Goal: Information Seeking & Learning: Learn about a topic

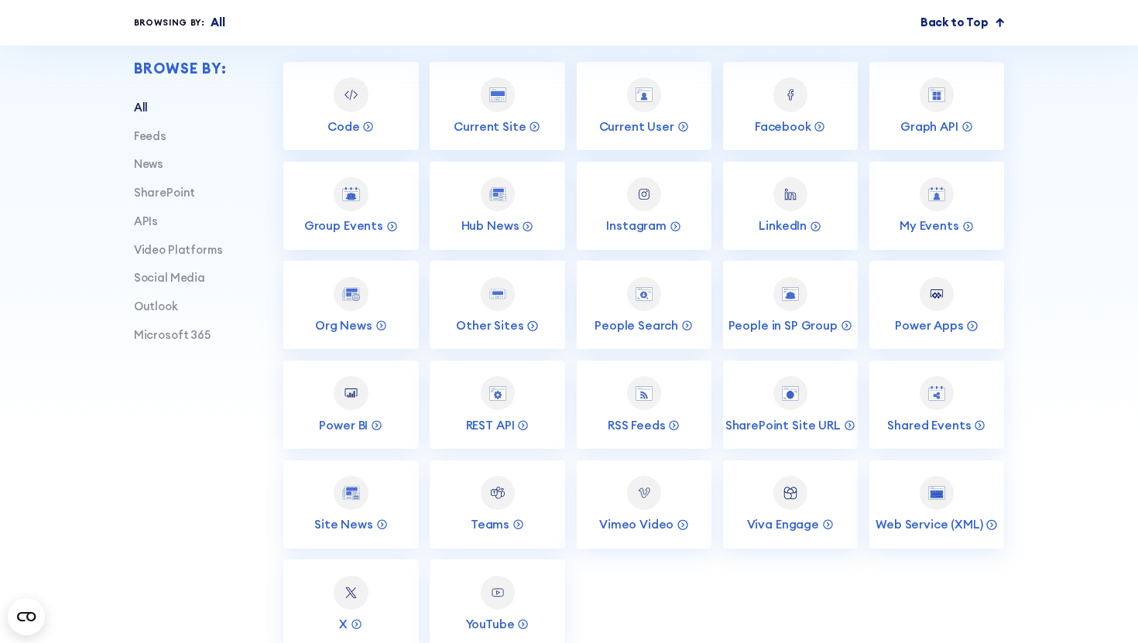
scroll to position [564, 0]
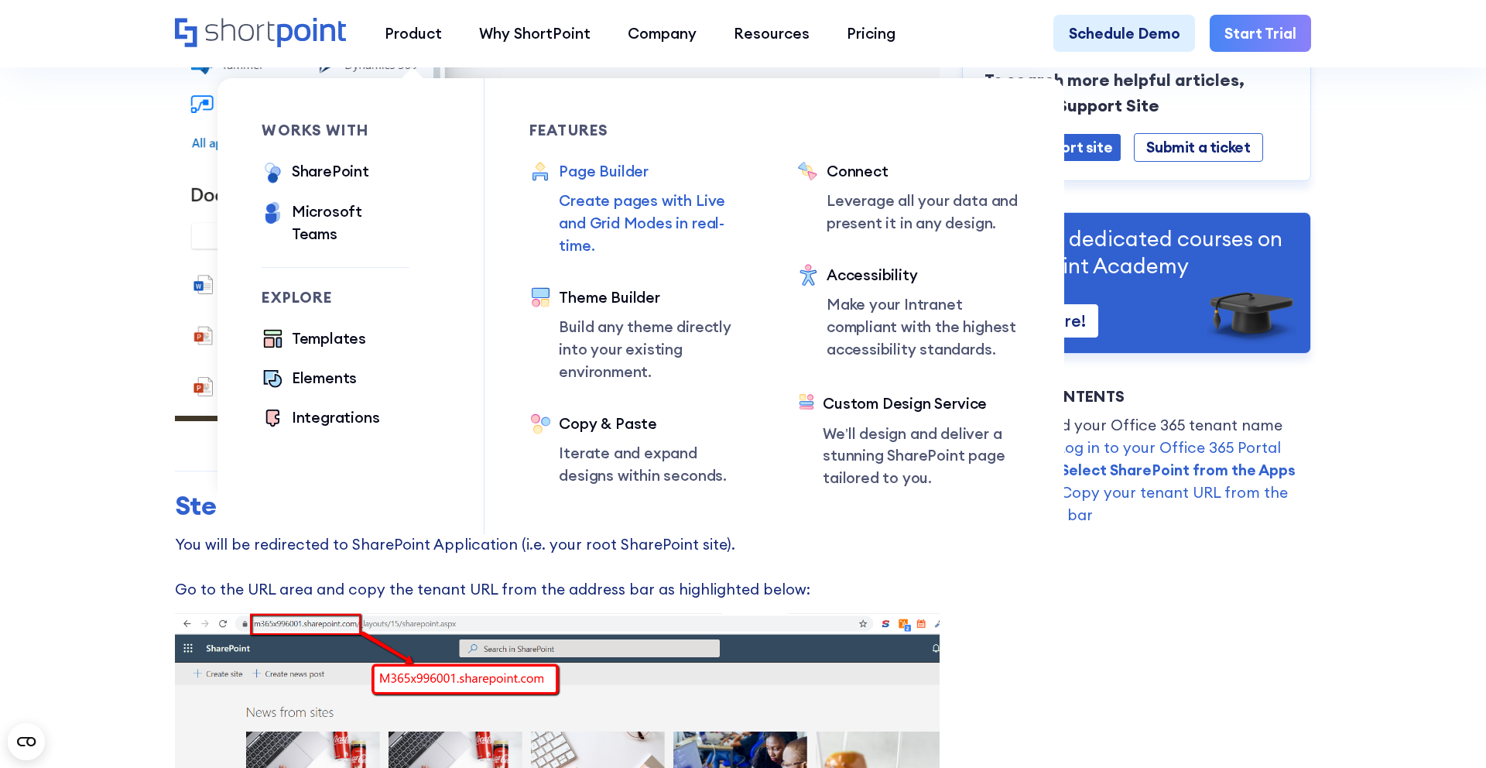
click at [595, 176] on div "Page Builder" at bounding box center [655, 171] width 193 height 22
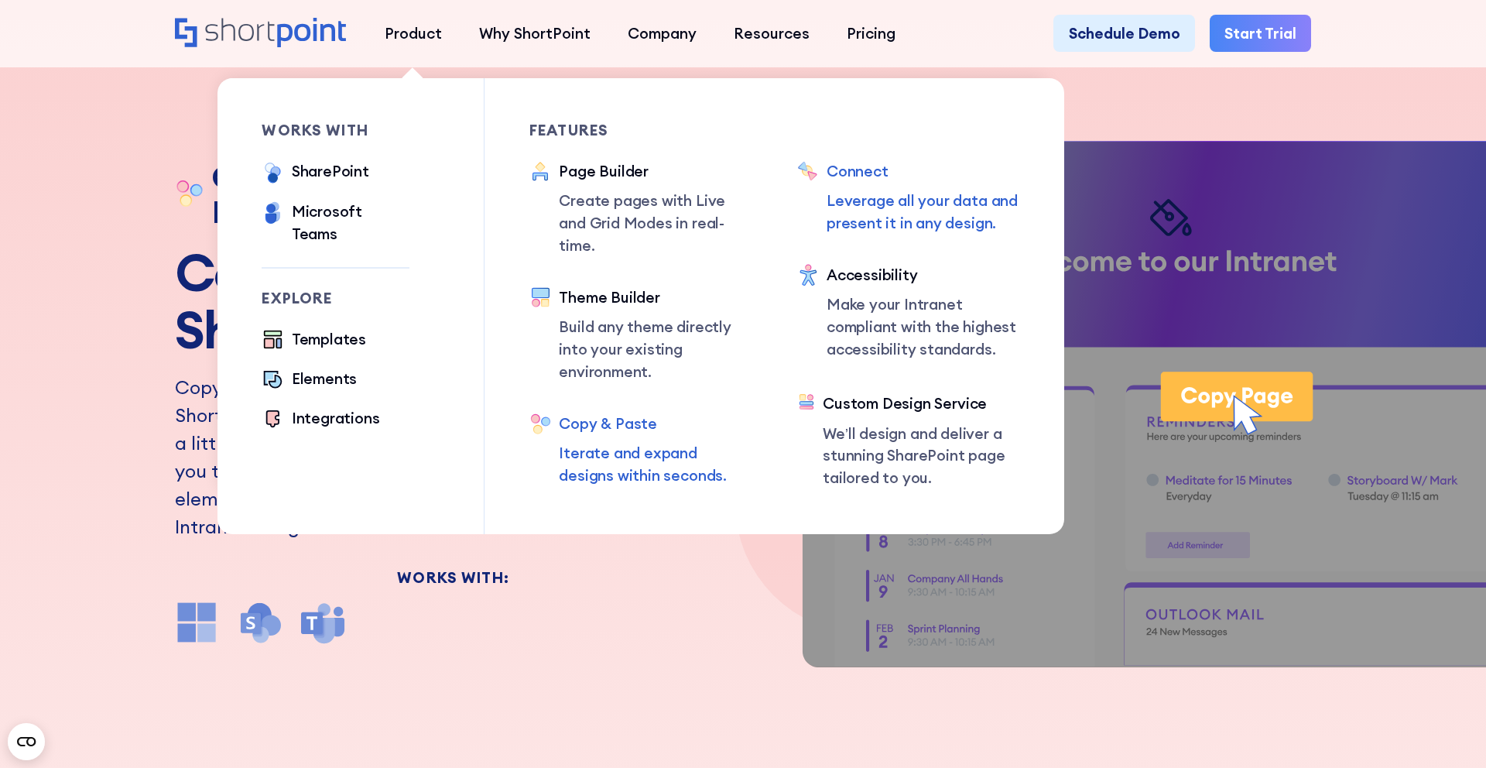
click at [861, 176] on div "Connect" at bounding box center [922, 171] width 193 height 22
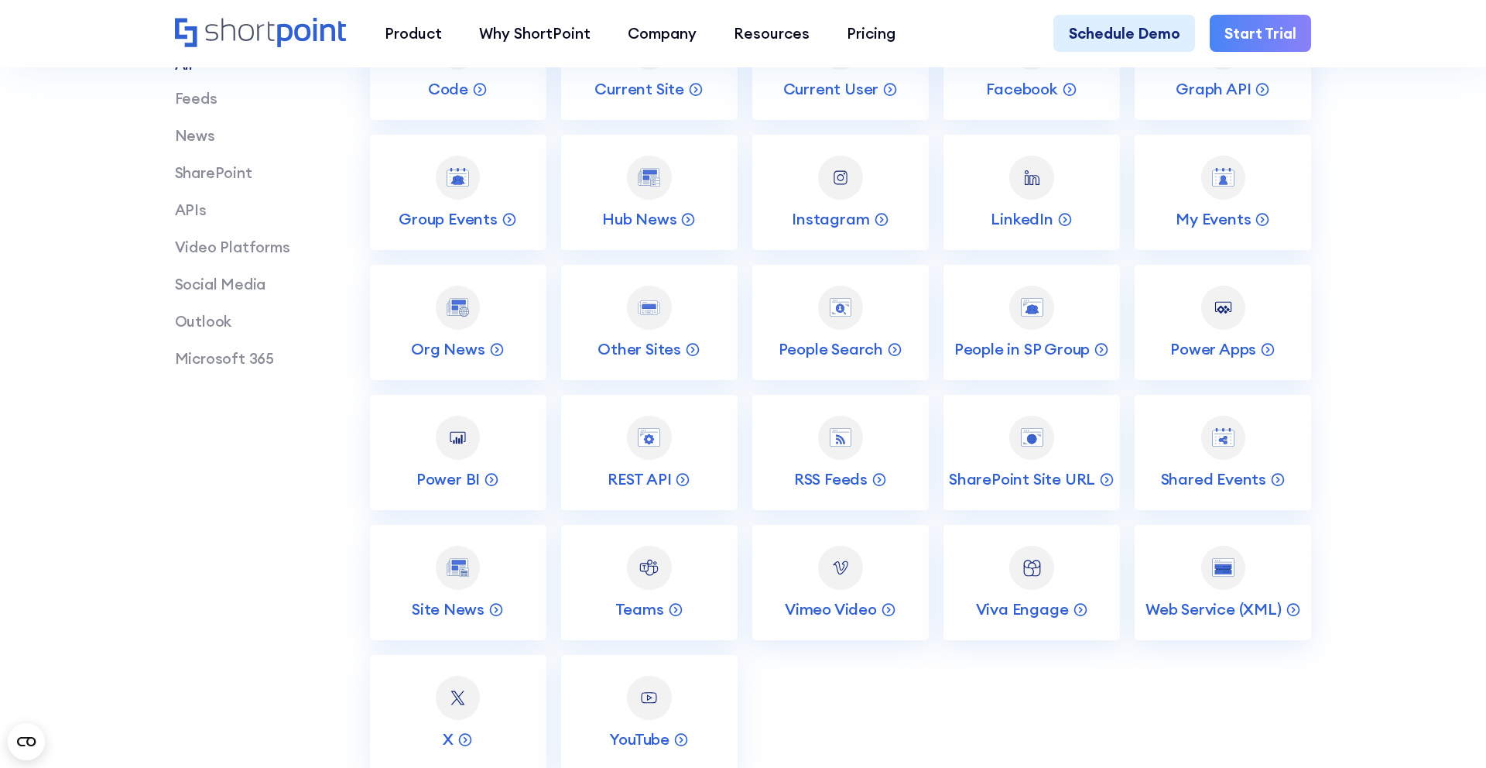
scroll to position [2867, 0]
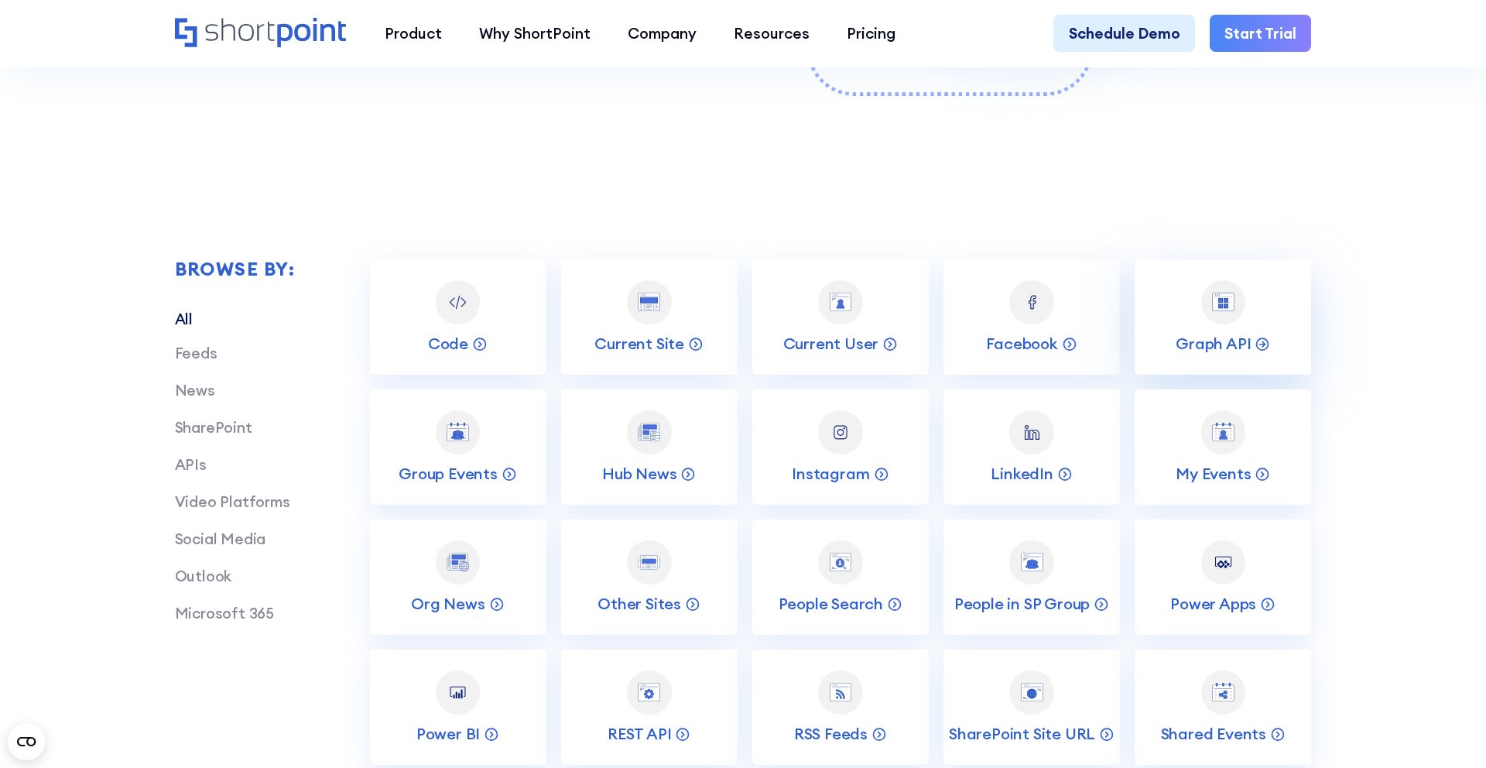
click at [1207, 321] on link "Graph API" at bounding box center [1222, 316] width 176 height 115
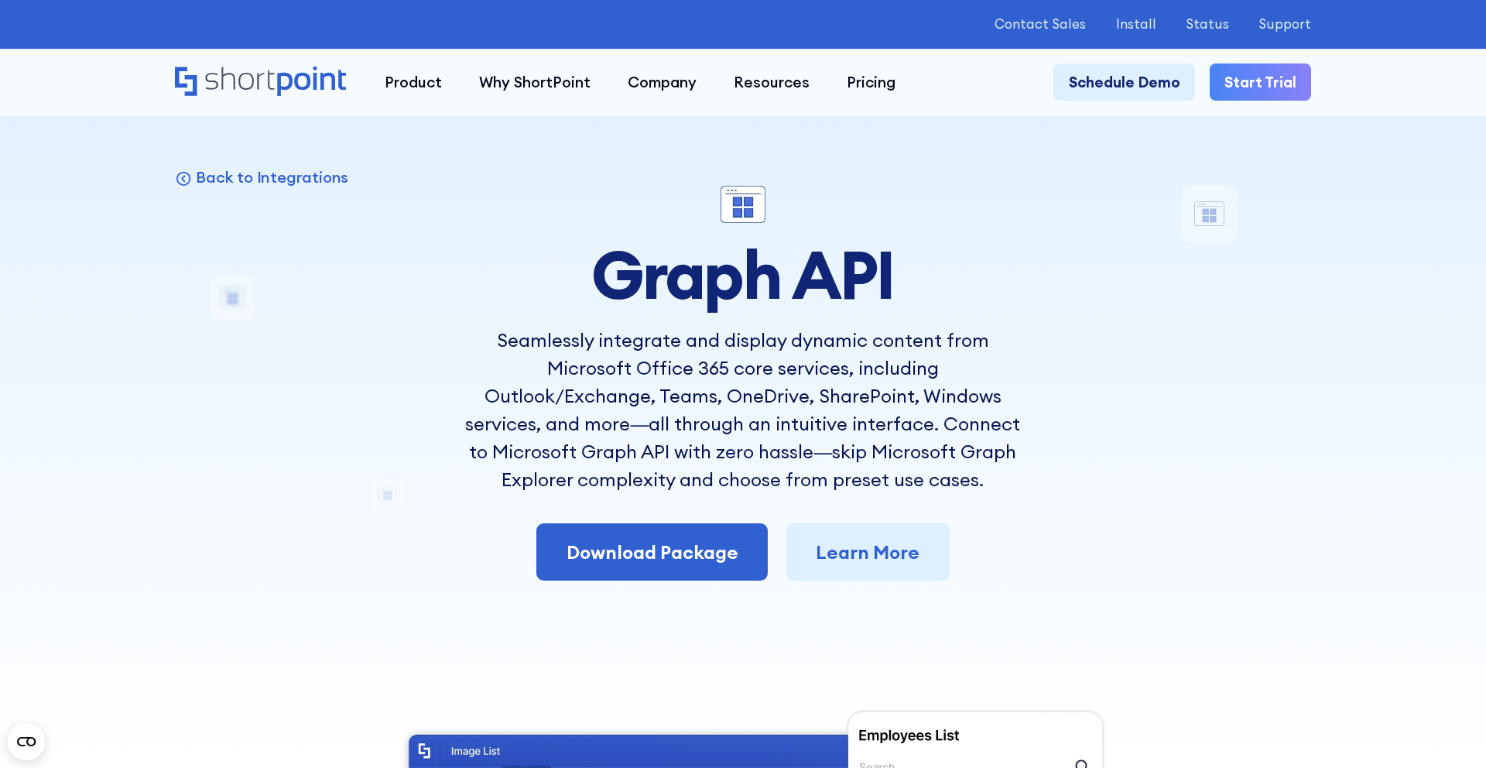
click at [843, 1] on div "Microsoft Graph API Connection -784 Days -23 Hours -13 Minutes -22 Seconds Unti…" at bounding box center [743, 24] width 1486 height 49
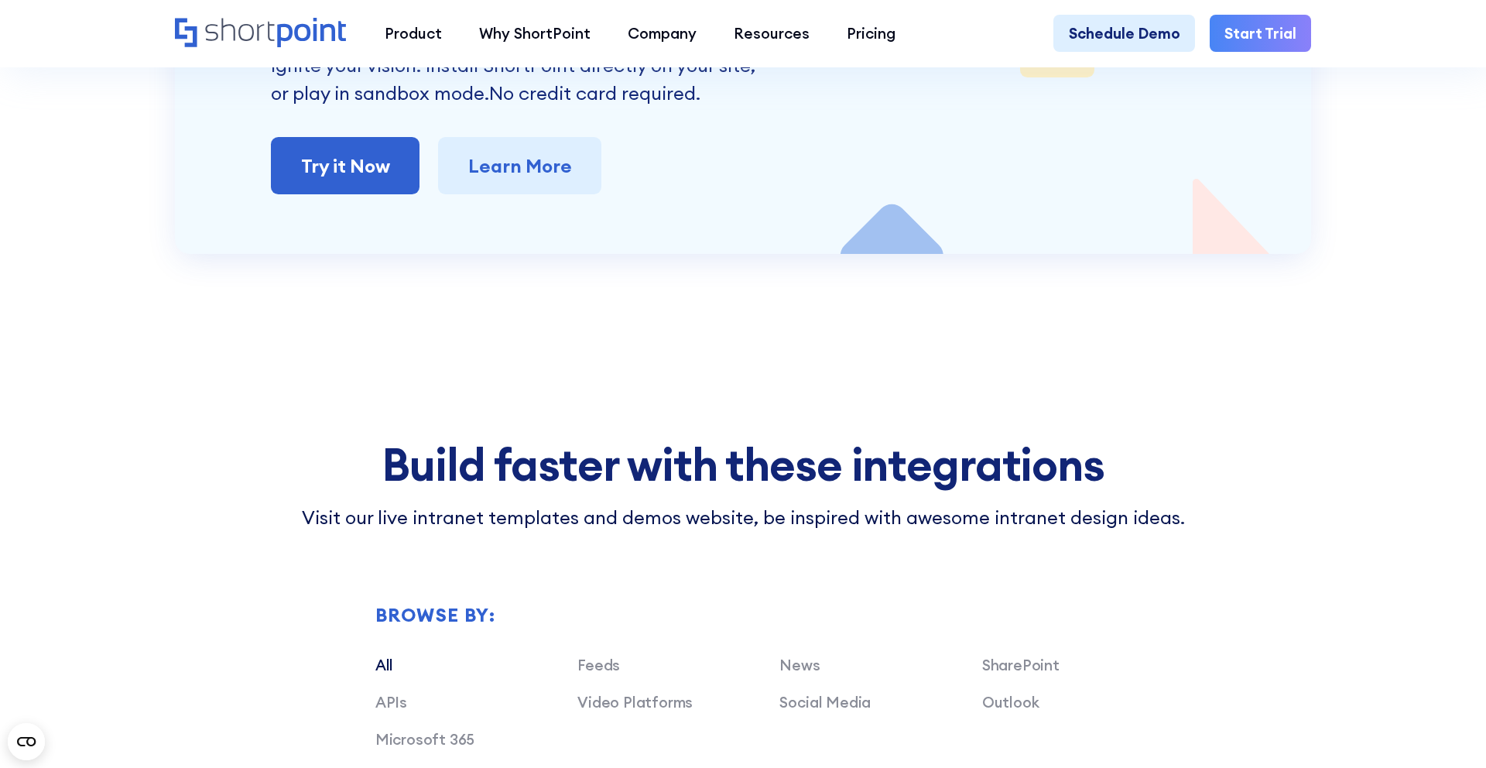
scroll to position [6887, 0]
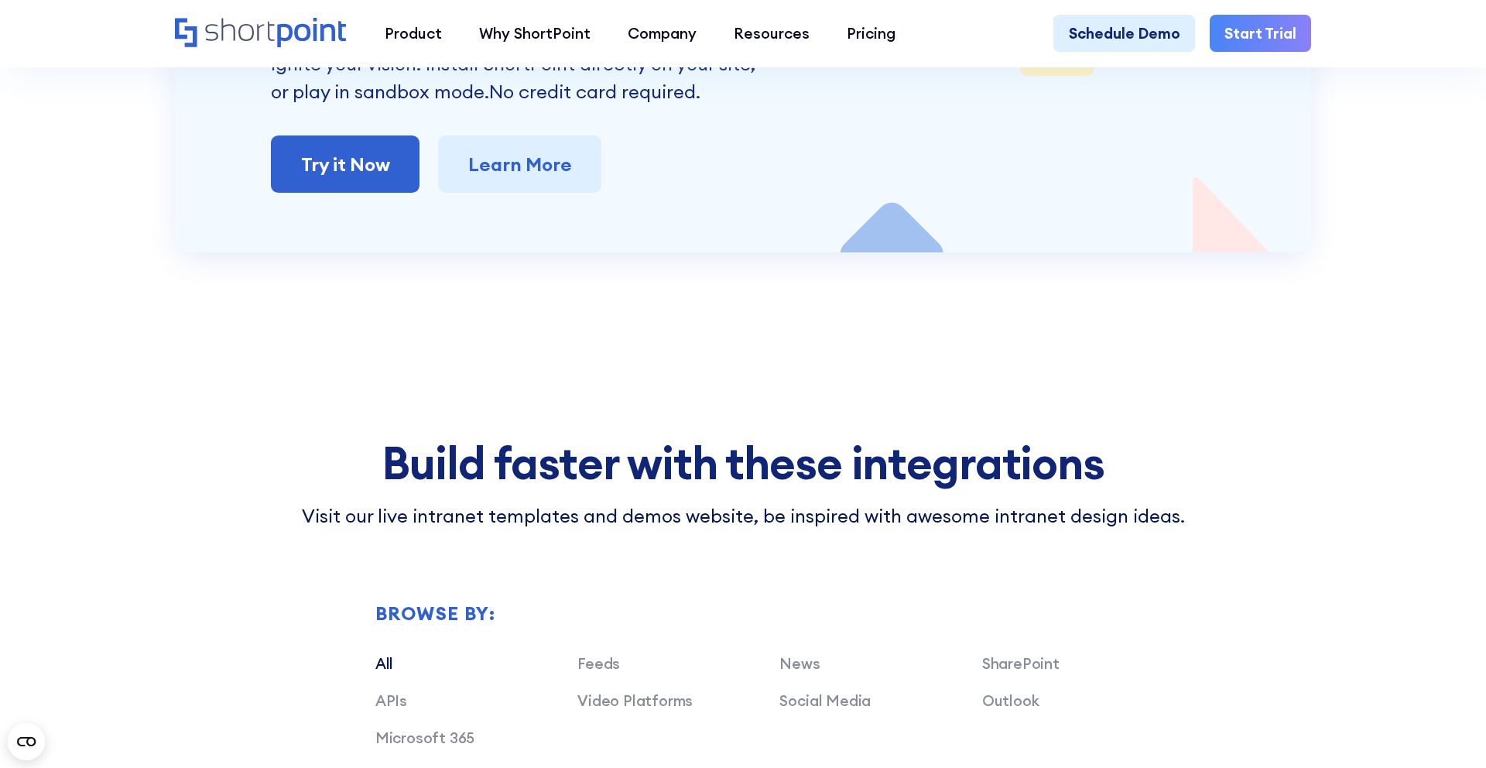
click at [553, 448] on h2 "Build faster with these integrations" at bounding box center [742, 462] width 943 height 49
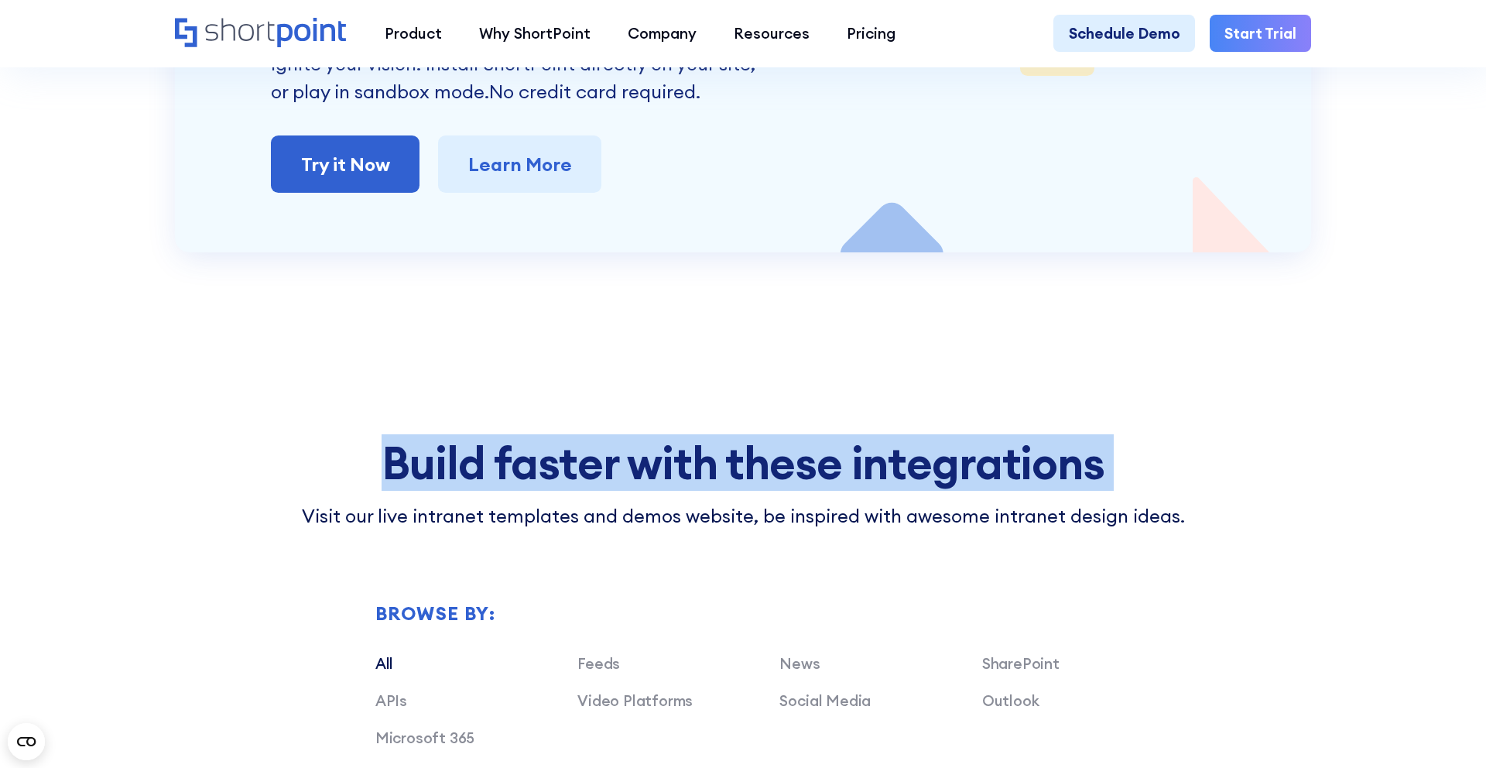
click at [553, 448] on h2 "Build faster with these integrations" at bounding box center [742, 462] width 943 height 49
copy h2 "Build faster with these integrations"
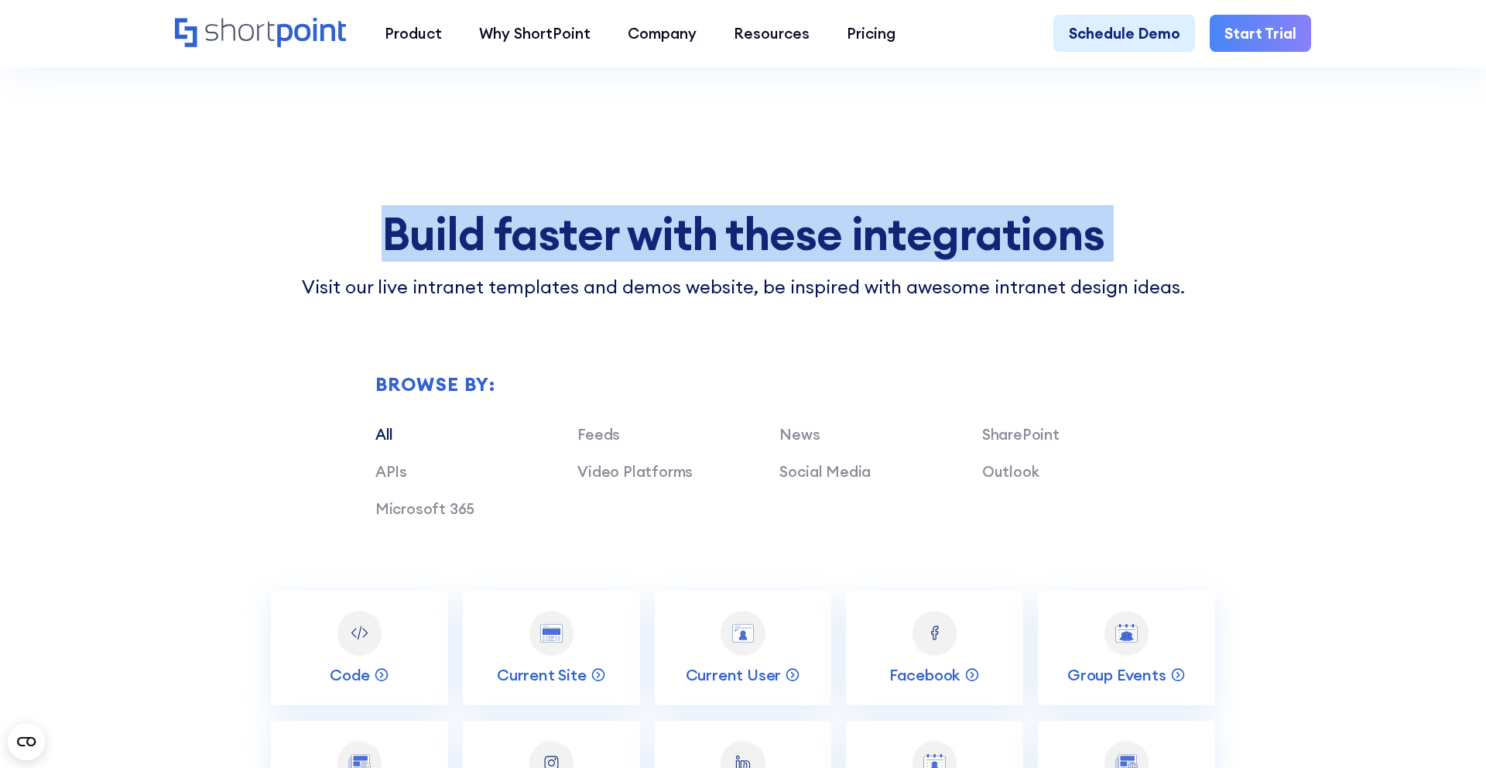
scroll to position [7114, 0]
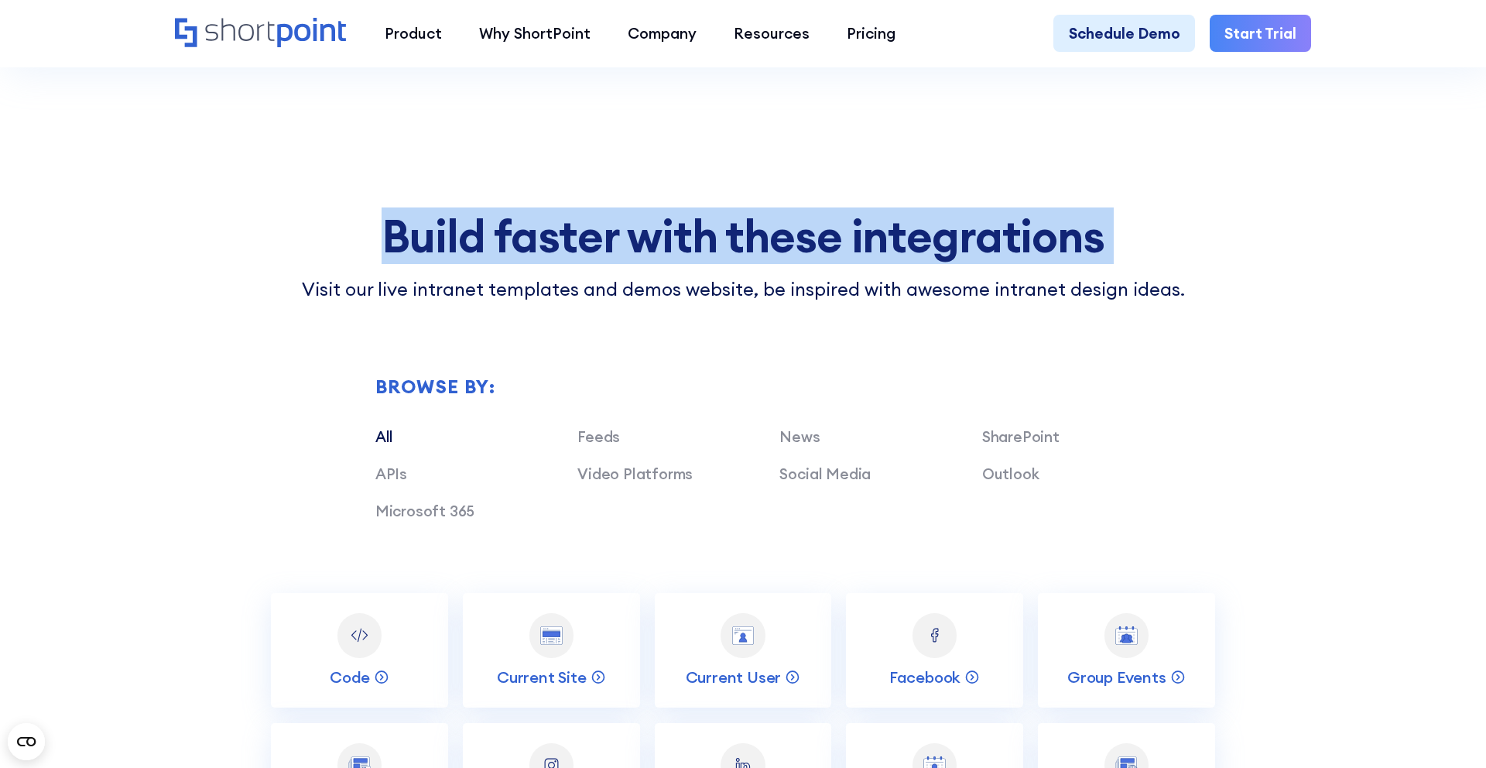
copy h2 "Build faster with these integrations"
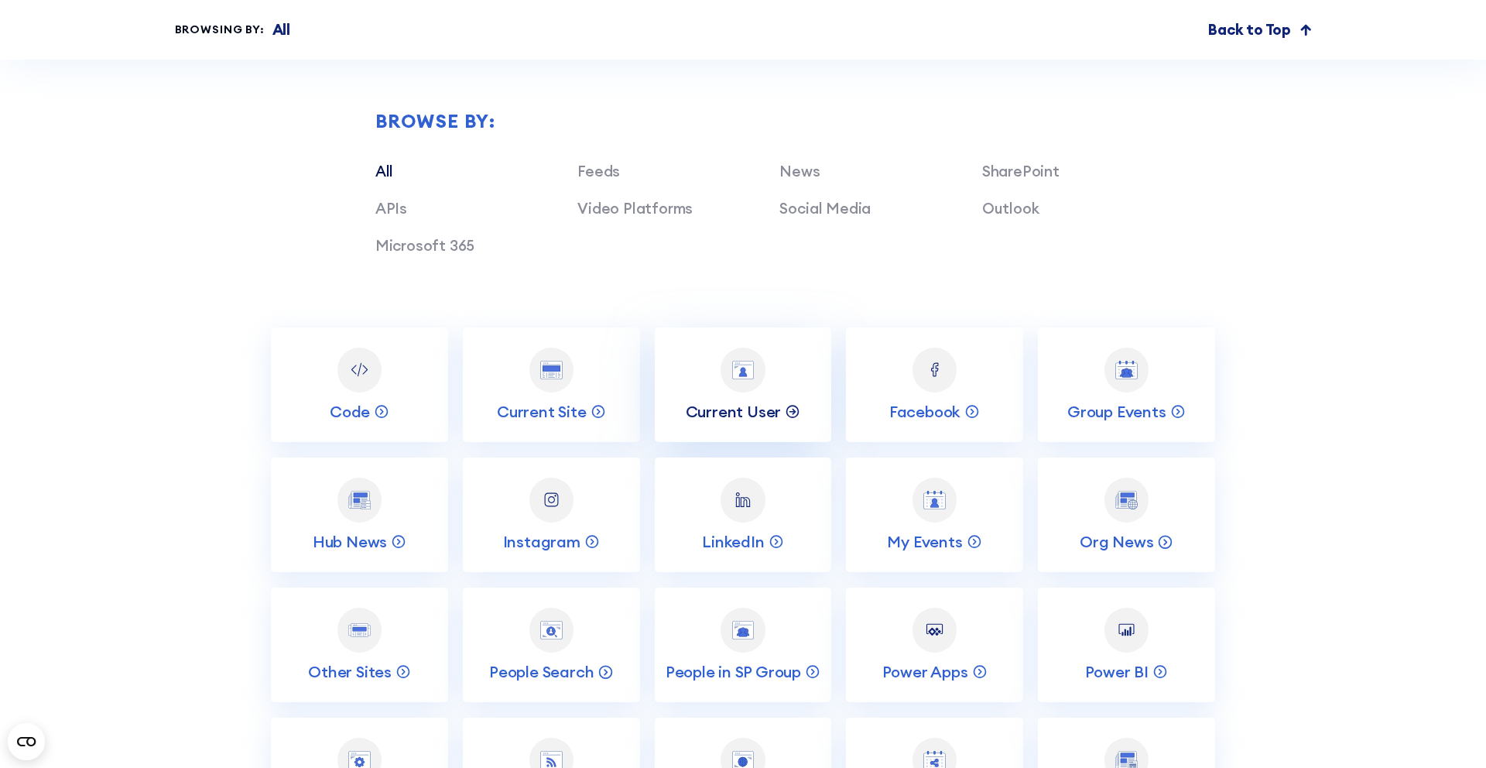
scroll to position [7180, 0]
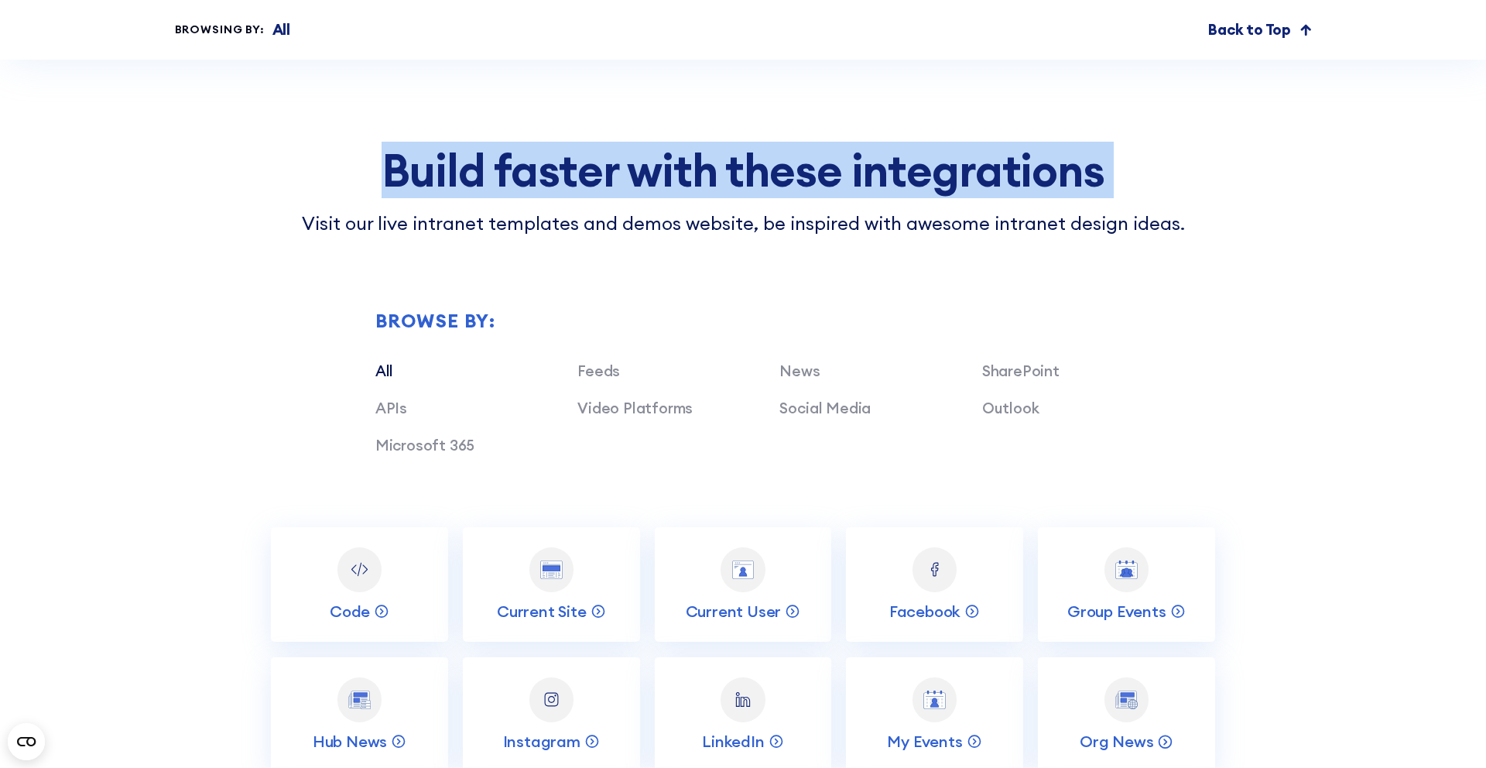
click at [693, 161] on h2 "Build faster with these integrations" at bounding box center [742, 169] width 943 height 49
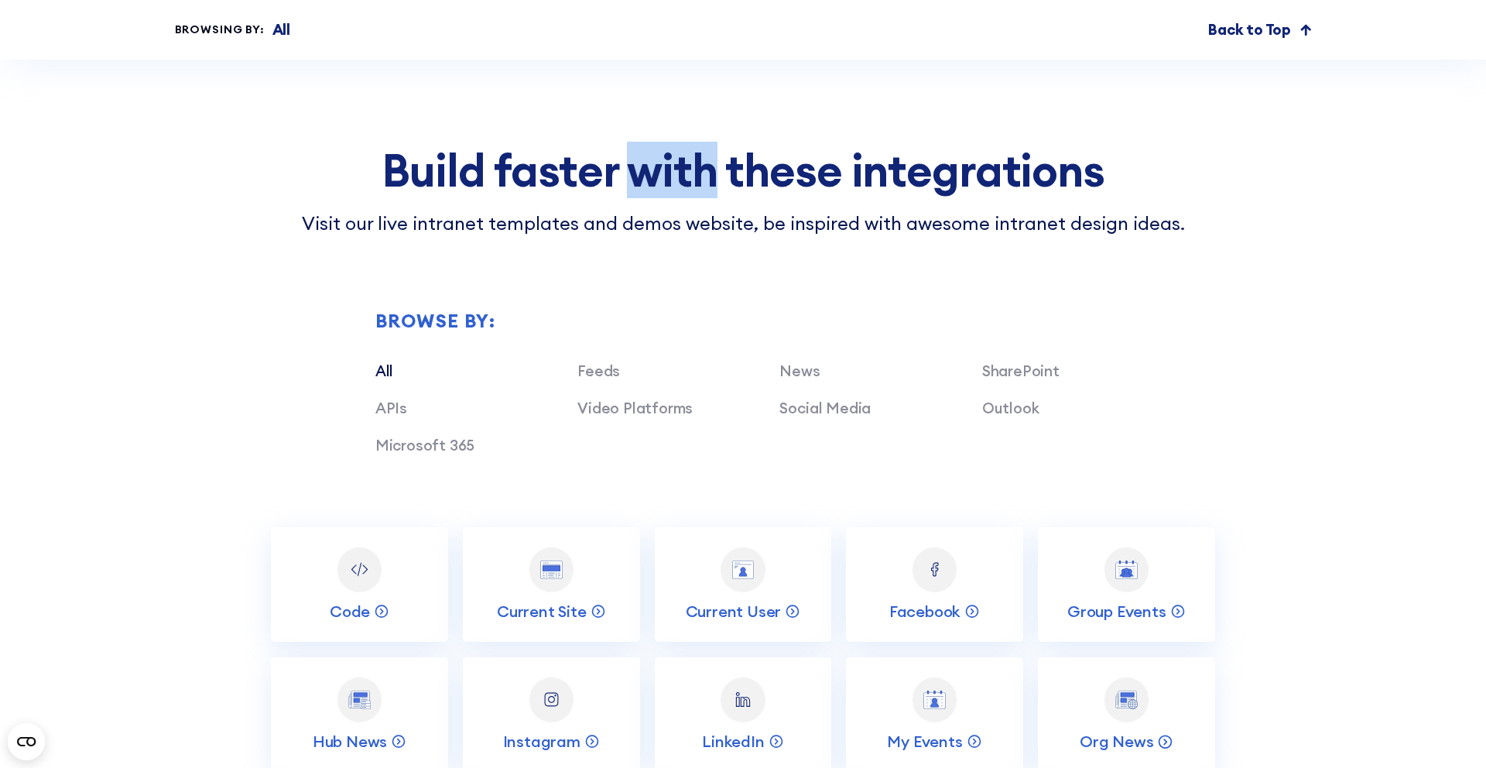
click at [693, 161] on h2 "Build faster with these integrations" at bounding box center [742, 169] width 943 height 49
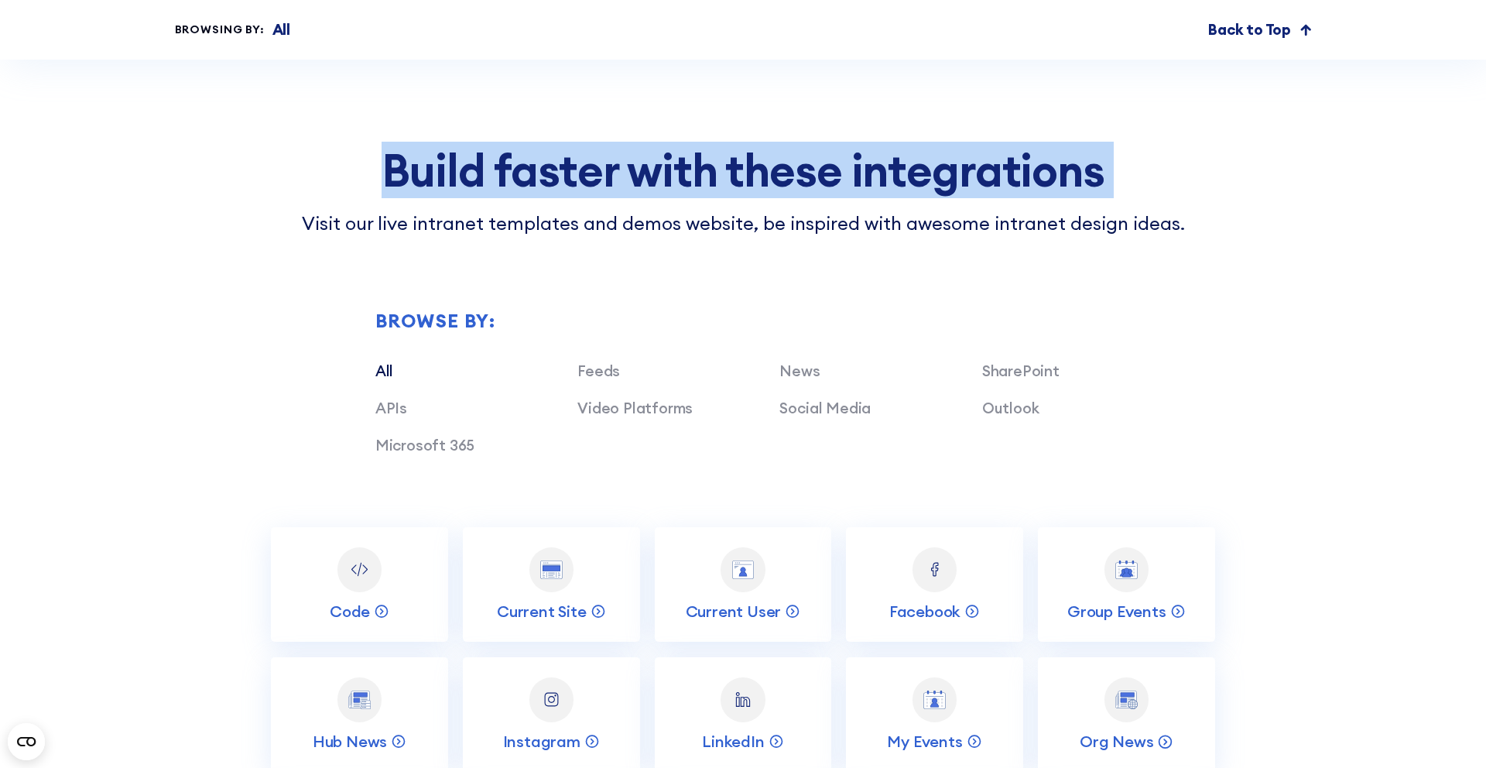
click at [693, 161] on h2 "Build faster with these integrations" at bounding box center [742, 169] width 943 height 49
copy h2 "Build faster with these integrations"
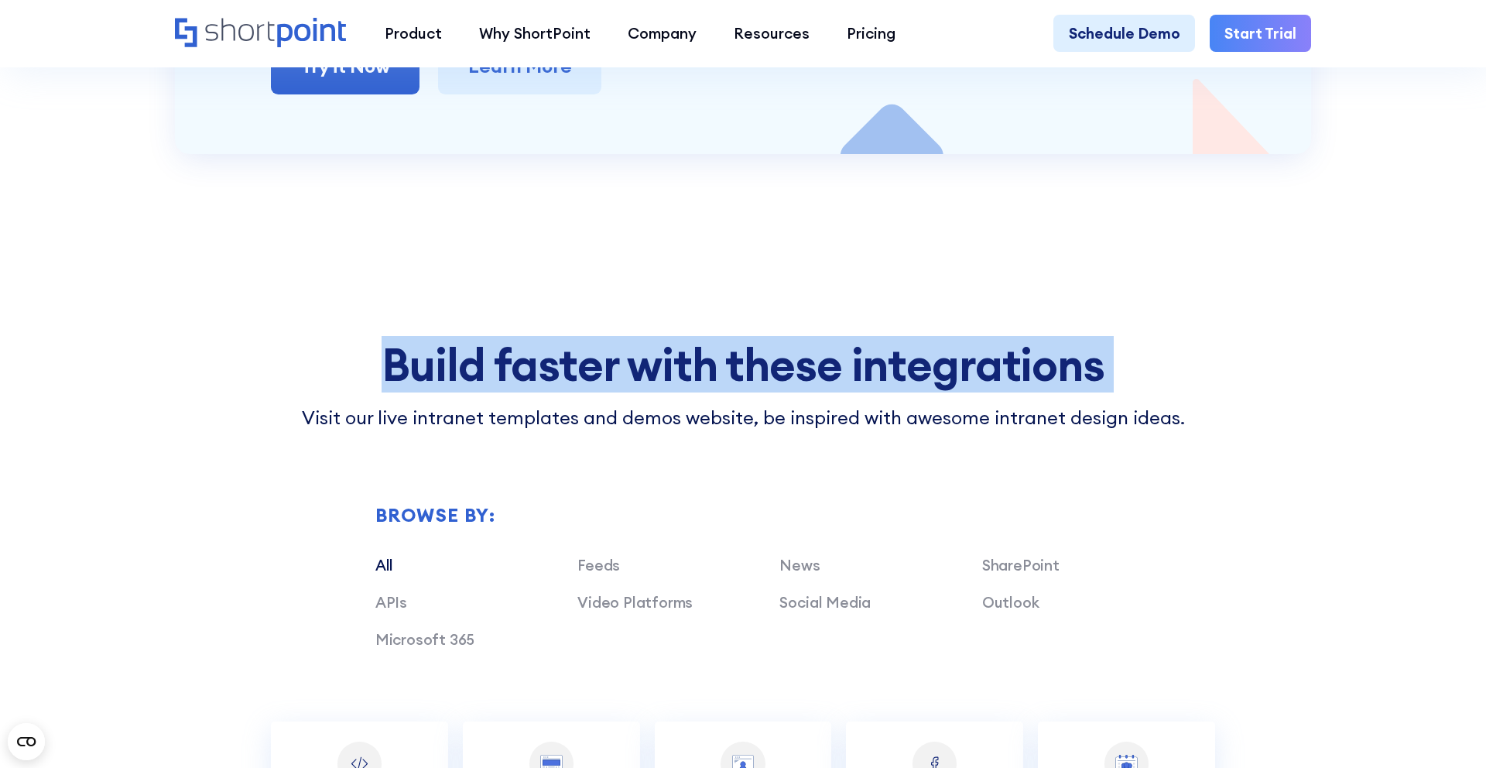
scroll to position [7026, 0]
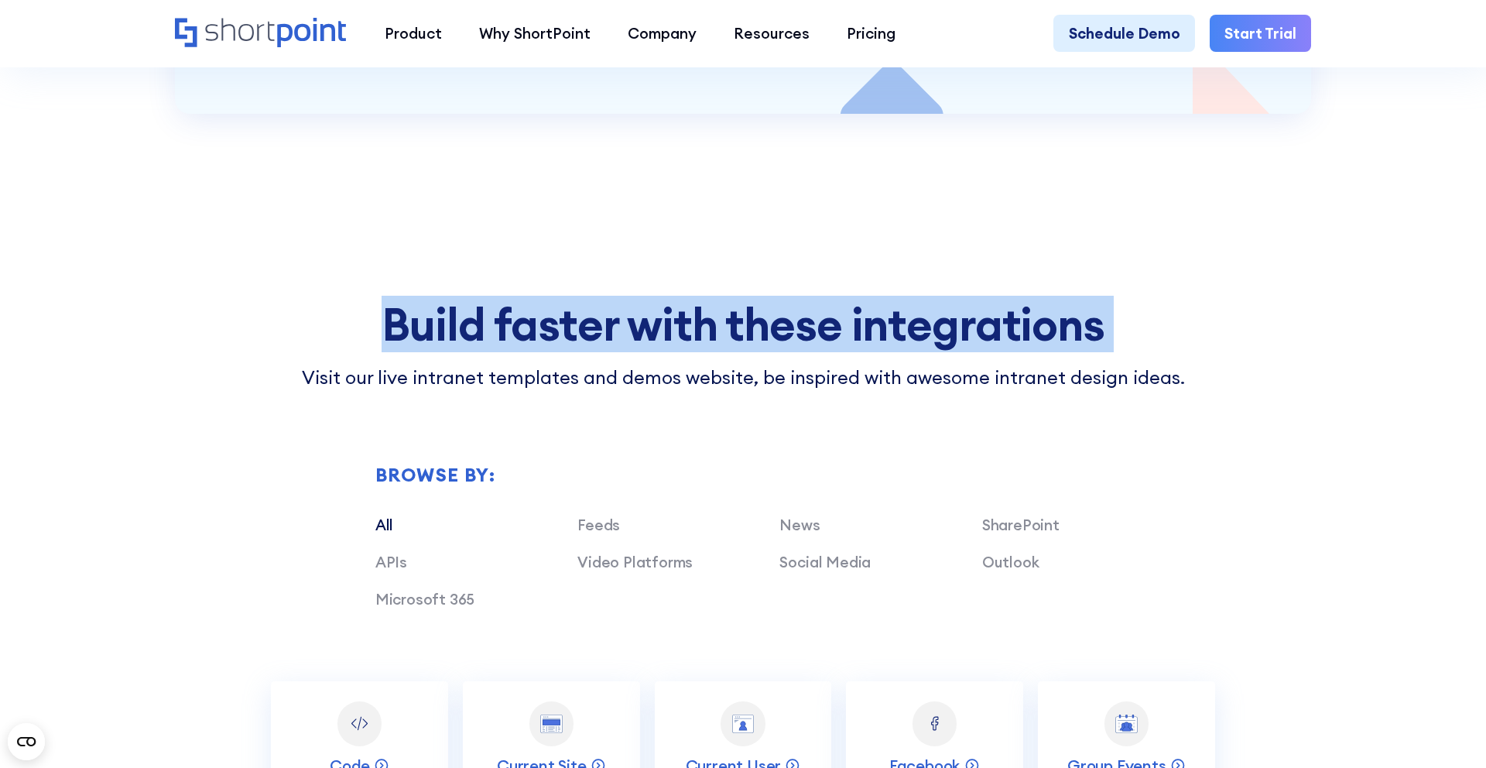
copy h2 "Build faster with these integrations"
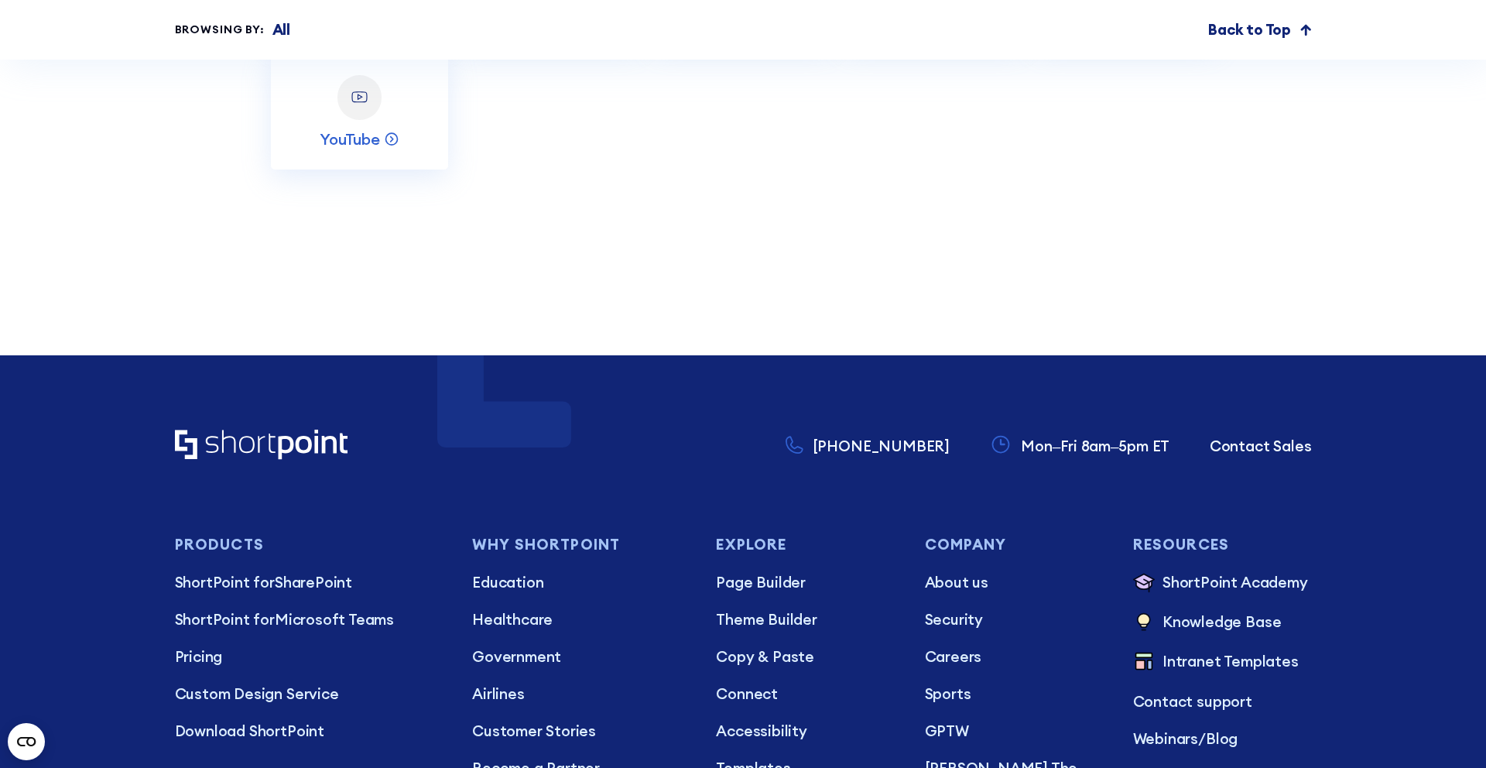
scroll to position [8309, 0]
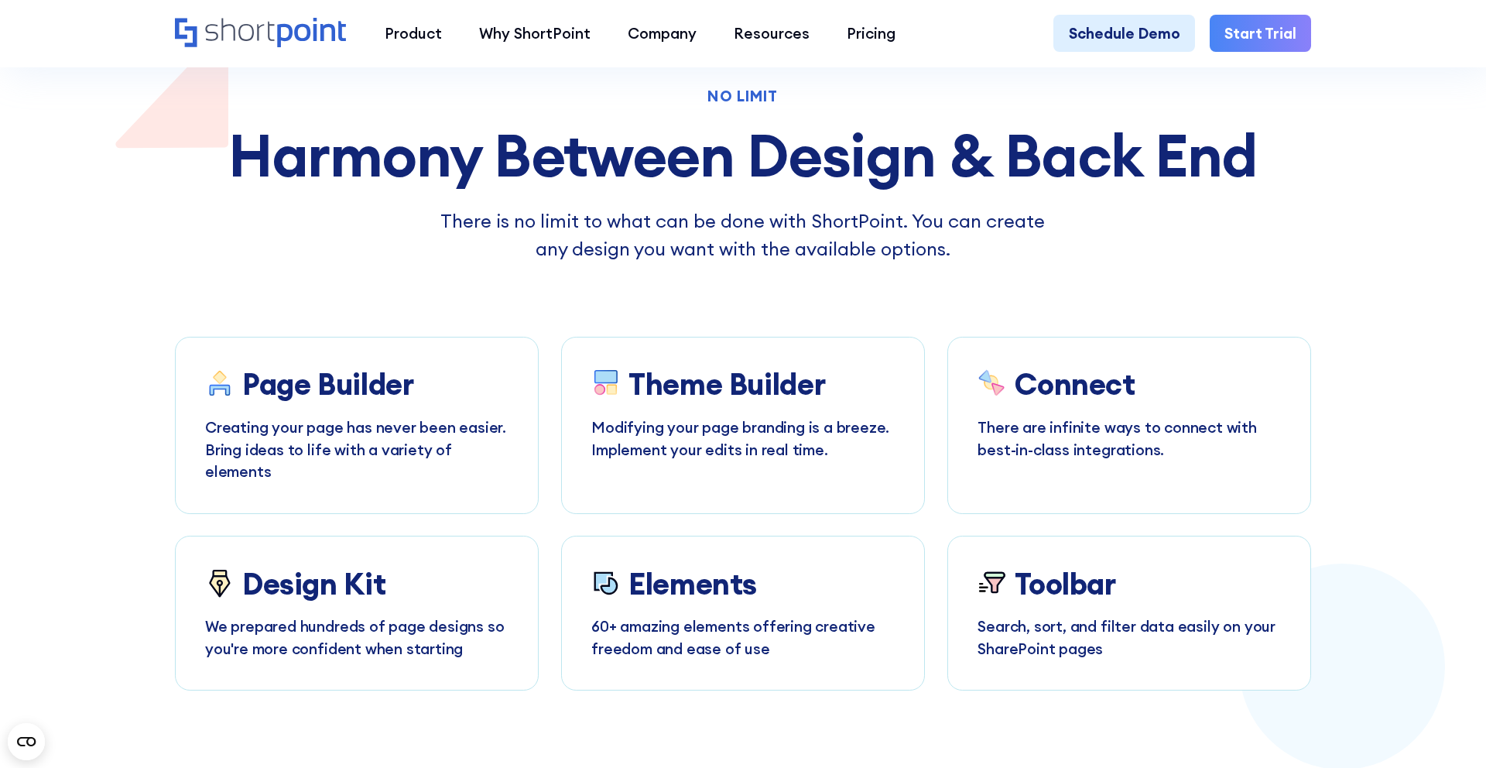
scroll to position [5878, 0]
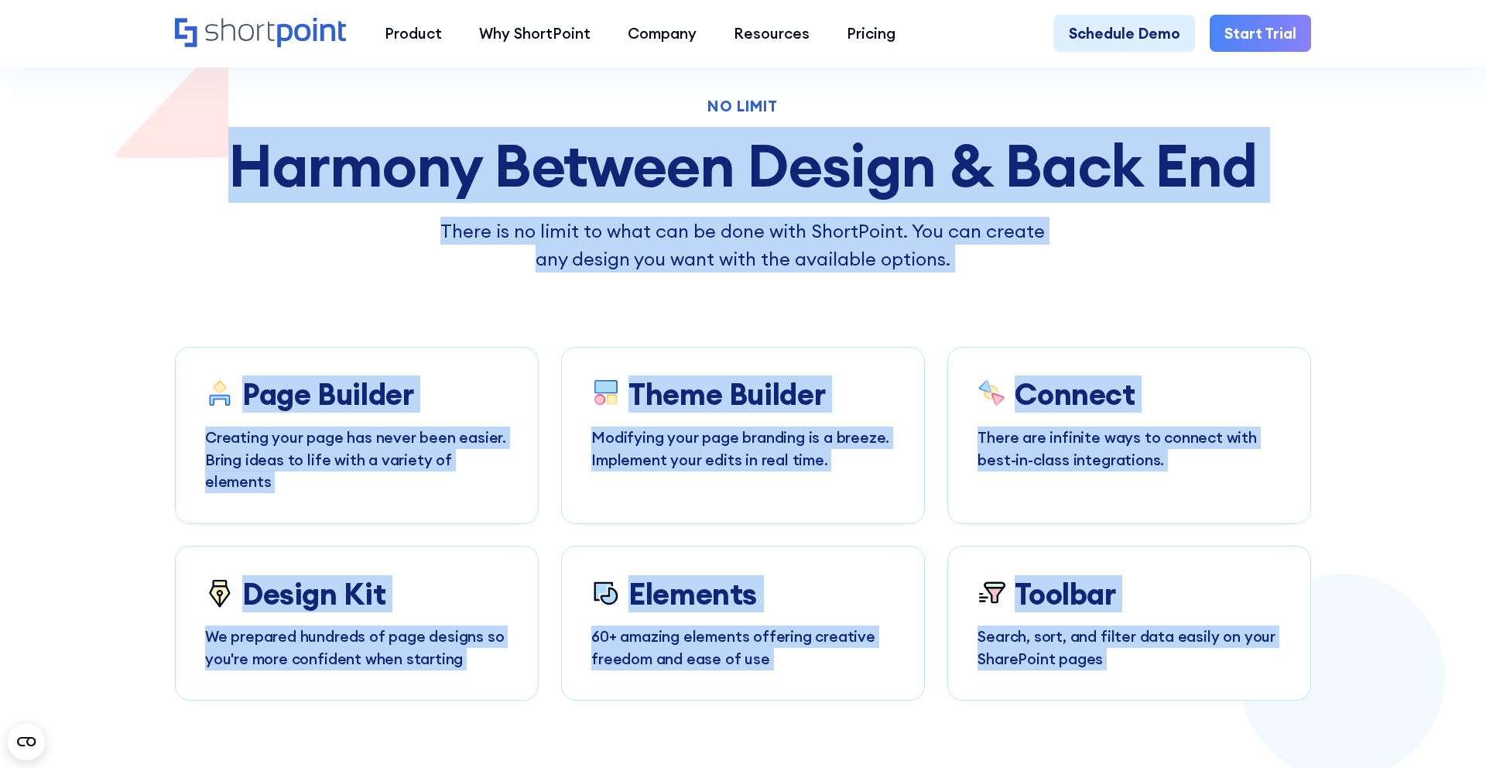
drag, startPoint x: 232, startPoint y: 163, endPoint x: 1208, endPoint y: 641, distance: 1086.4
click at [9, 73] on section "No Limit Harmony Between Design & Back End There is no limit to what can be don…" at bounding box center [743, 353] width 1486 height 695
copy body "Harmony Between Design & Back End There is no limit to what can be done with Sh…"
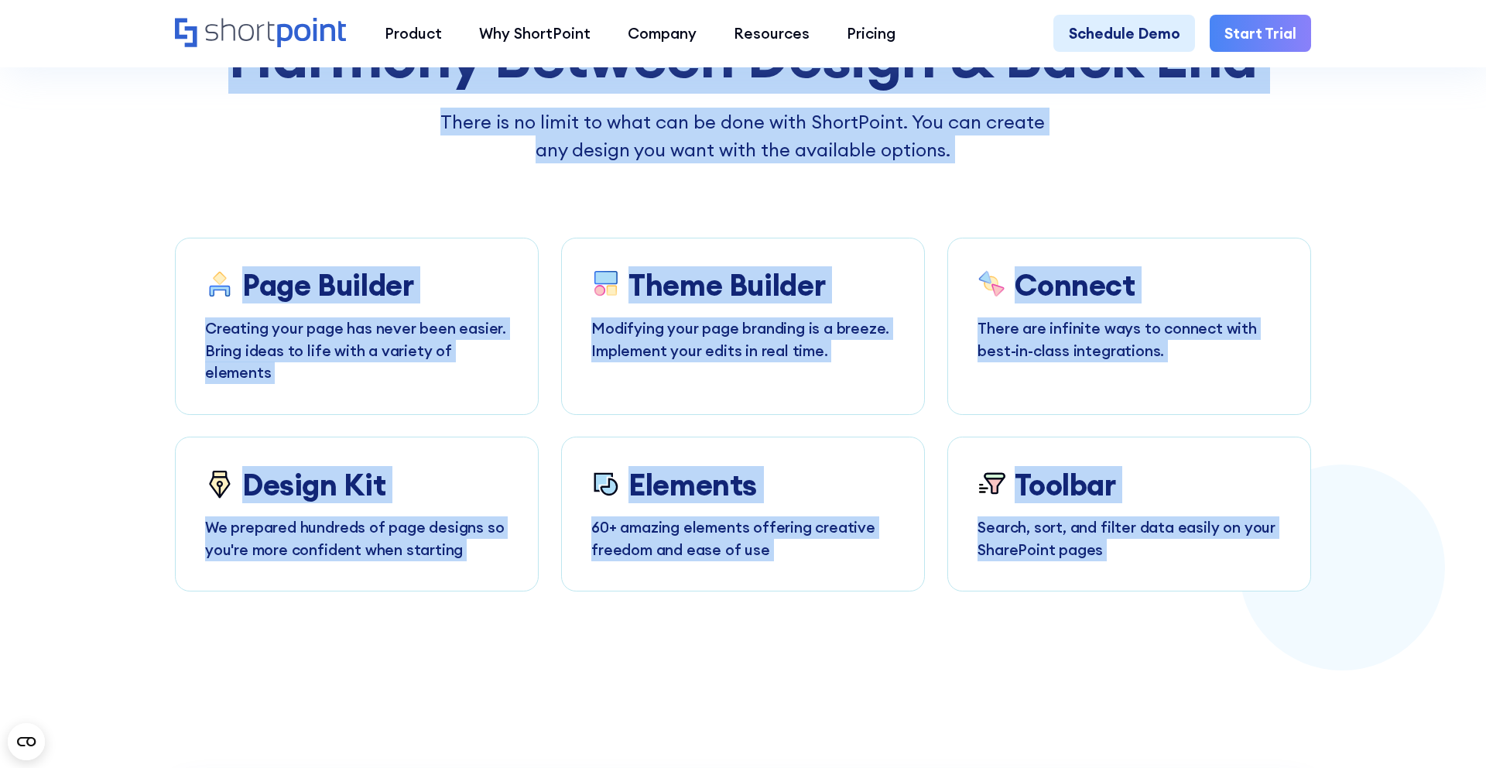
scroll to position [5917, 0]
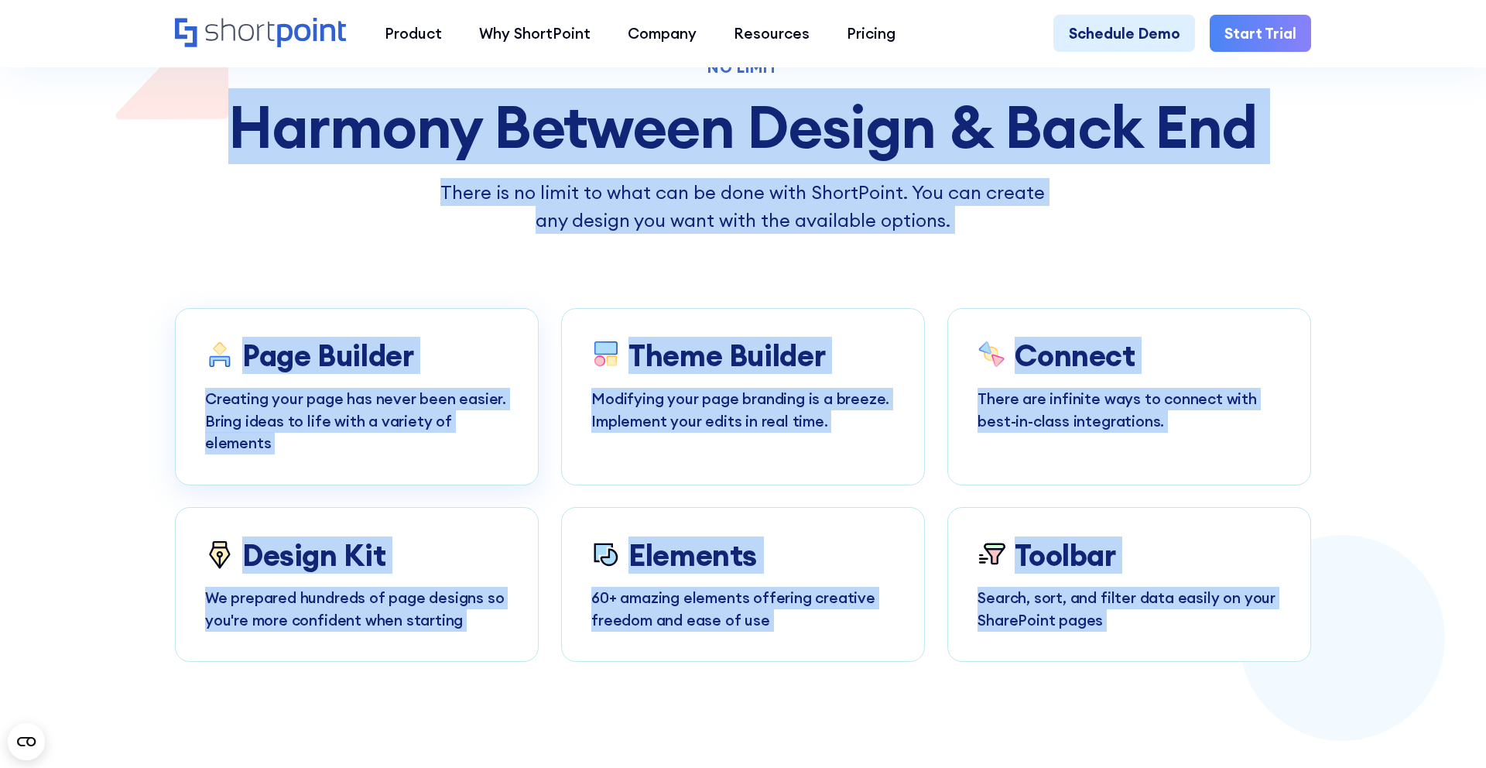
click at [323, 443] on link "Page Builder Creating your page has never been easier. Bring ideas to life with…" at bounding box center [357, 396] width 364 height 177
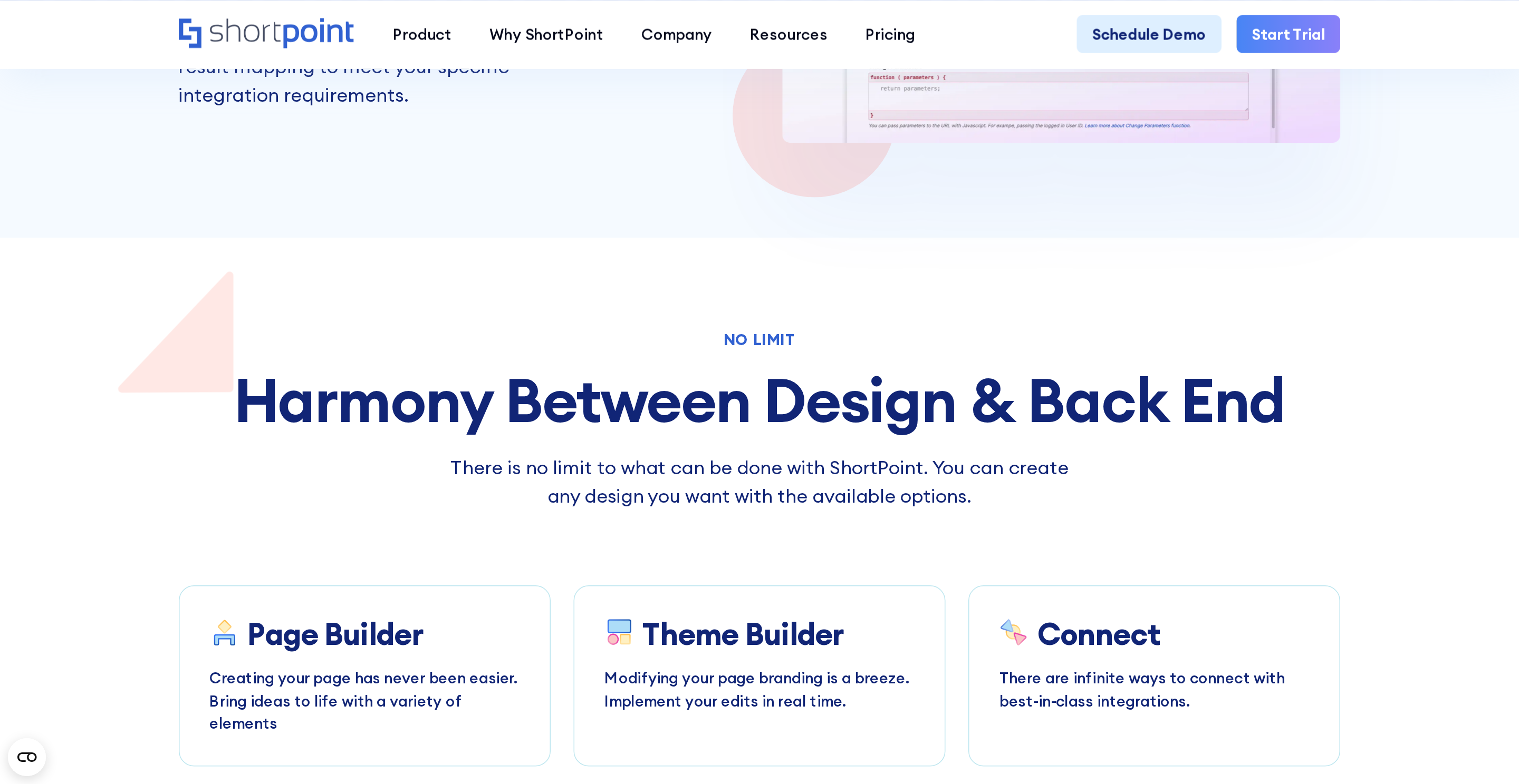
scroll to position [3859, 0]
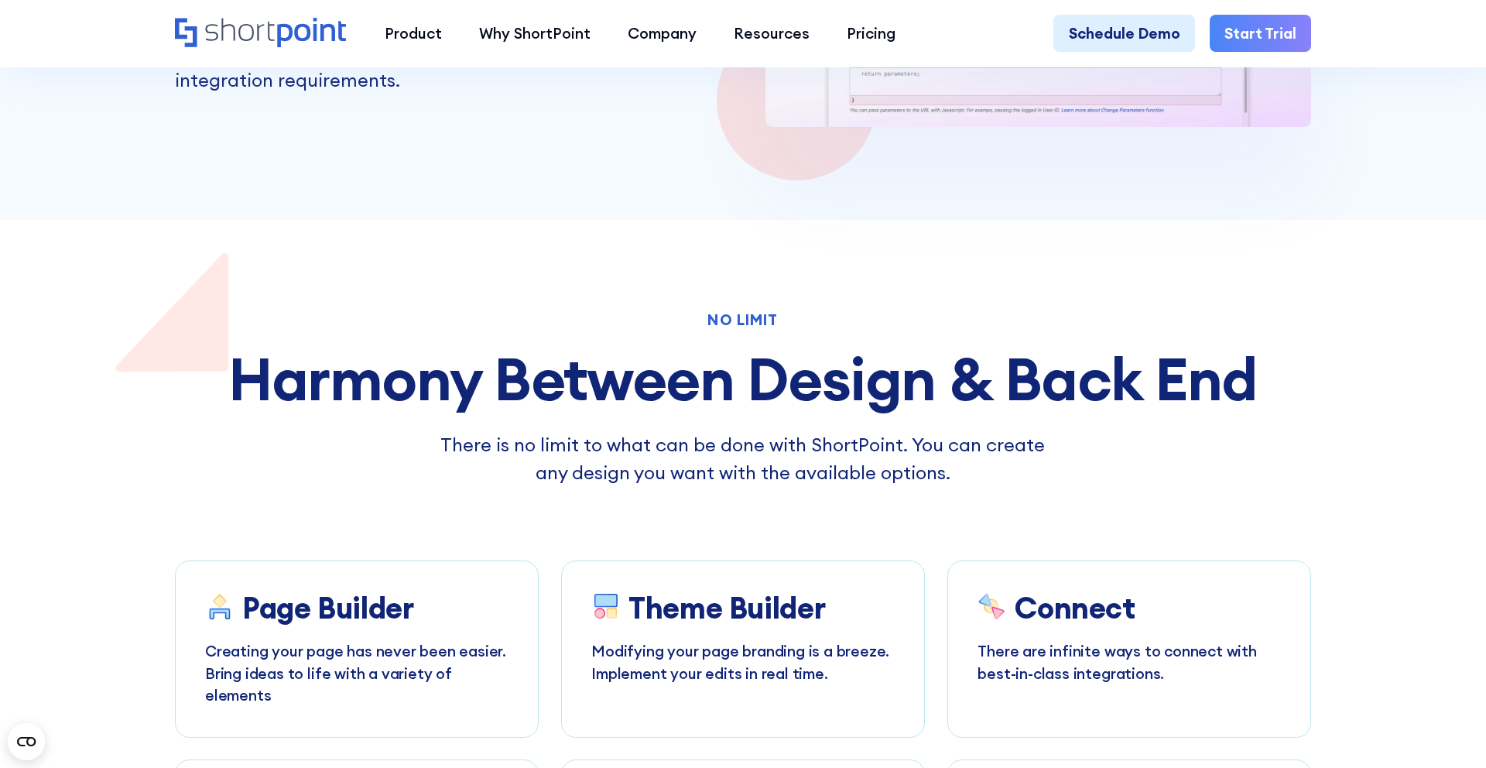
click at [410, 320] on div "No Limit" at bounding box center [743, 320] width 1137 height 15
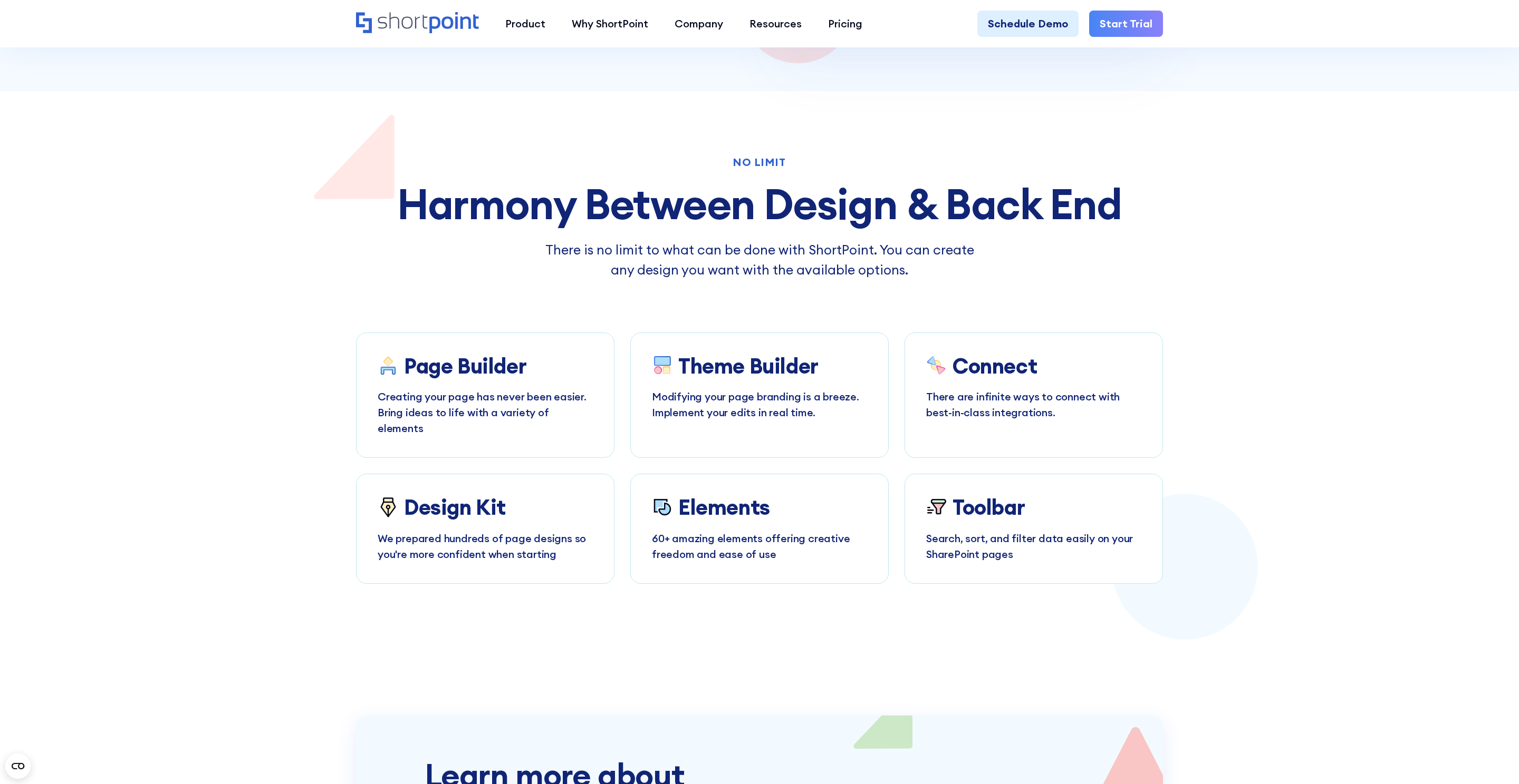
scroll to position [4089, 0]
